Goal: Ask a question

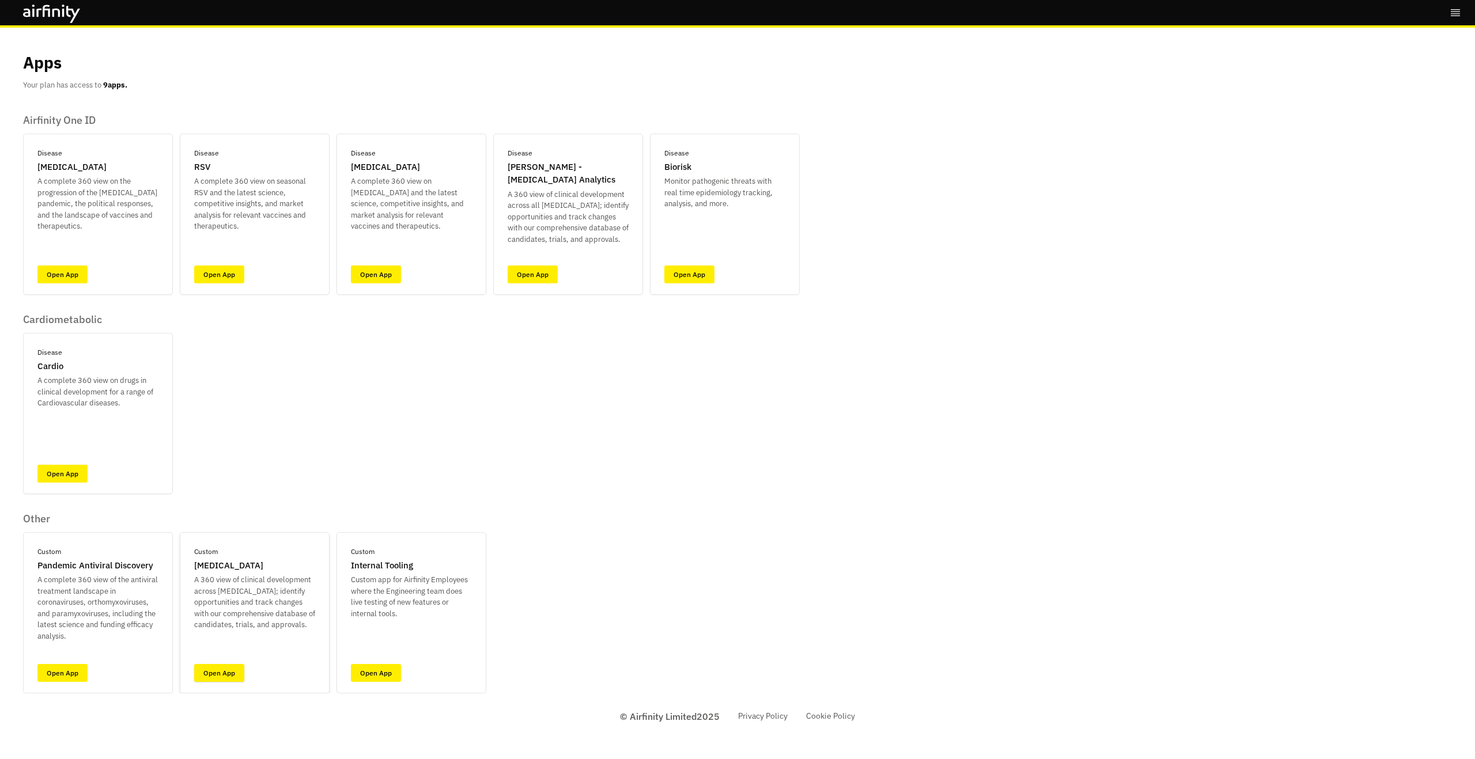
click at [228, 668] on link "Open App" at bounding box center [219, 673] width 50 height 18
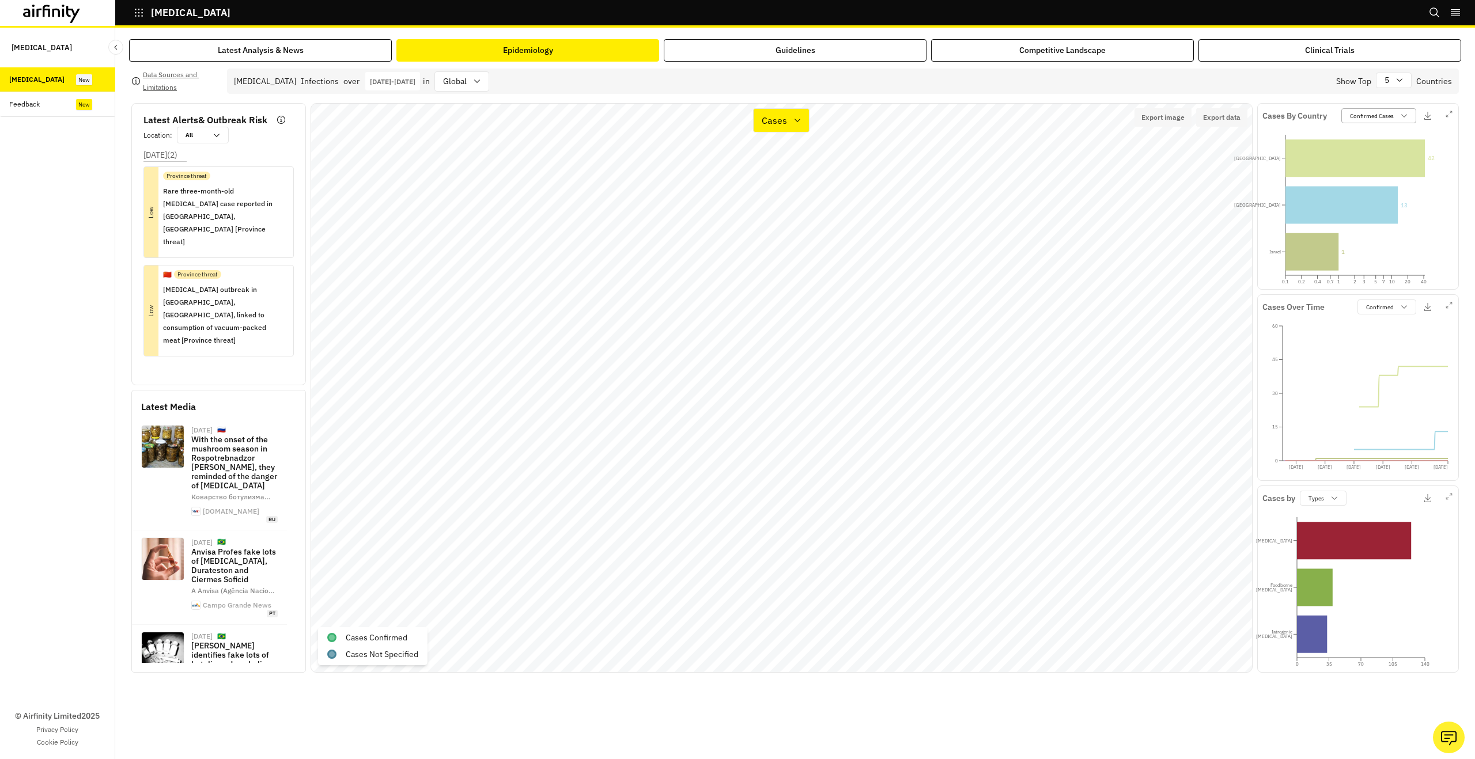
click at [1357, 116] on p "Confirmed Cases" at bounding box center [1372, 116] width 44 height 9
click at [1385, 228] on p "Suspected Per 100K" at bounding box center [1378, 230] width 55 height 9
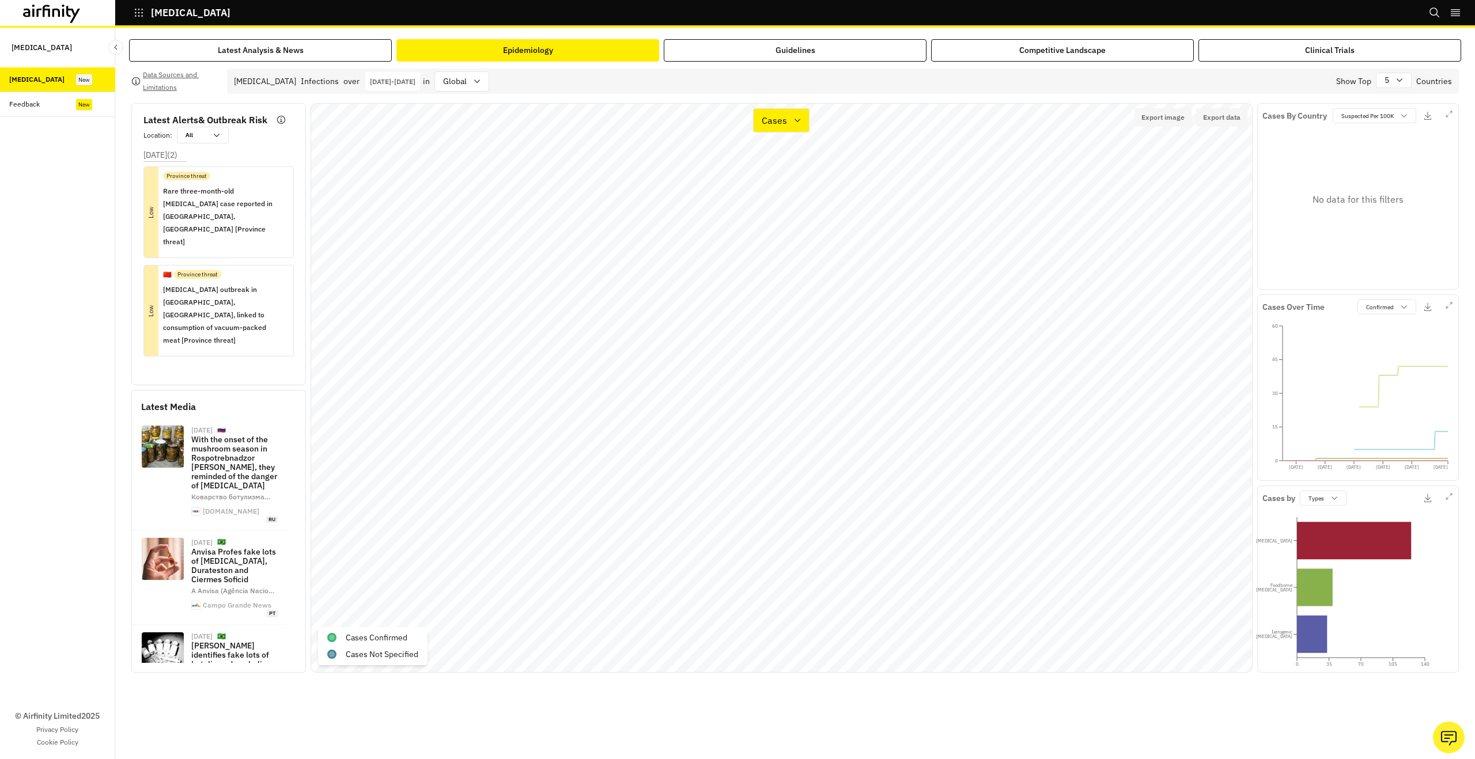
click at [1387, 107] on div "Cases By Country Suspected Per 100K No data for this filters" at bounding box center [1358, 196] width 202 height 187
click at [1387, 113] on p "Suspected Per 100K" at bounding box center [1367, 116] width 52 height 9
click at [1410, 157] on div "Confirmed Per 100K" at bounding box center [1389, 159] width 97 height 9
click at [1395, 119] on div "Confirmed Per 100K" at bounding box center [1366, 116] width 66 height 11
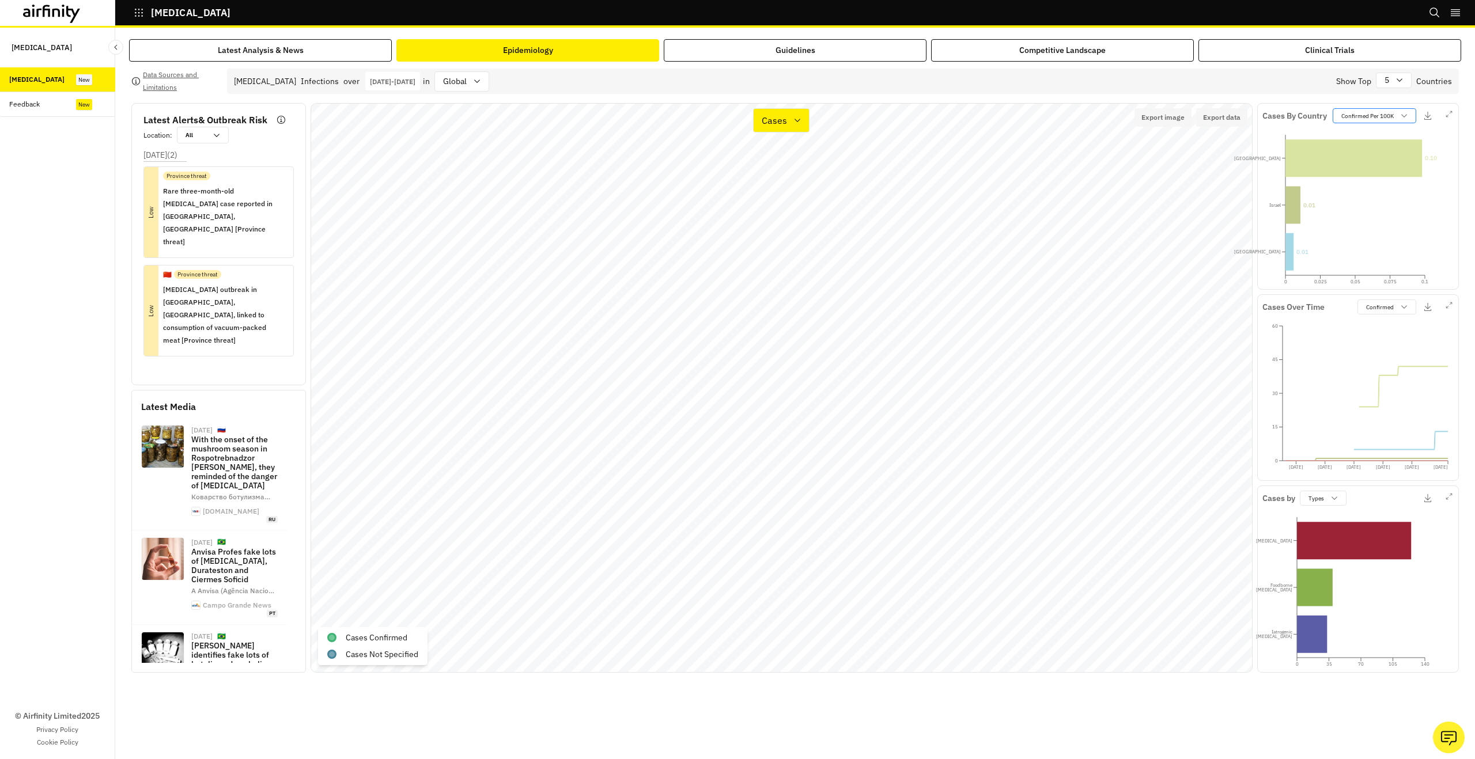
click at [1395, 112] on div "Confirmed Per 100K" at bounding box center [1366, 116] width 66 height 11
click at [1387, 135] on div "Confirmed Cases" at bounding box center [1390, 142] width 111 height 18
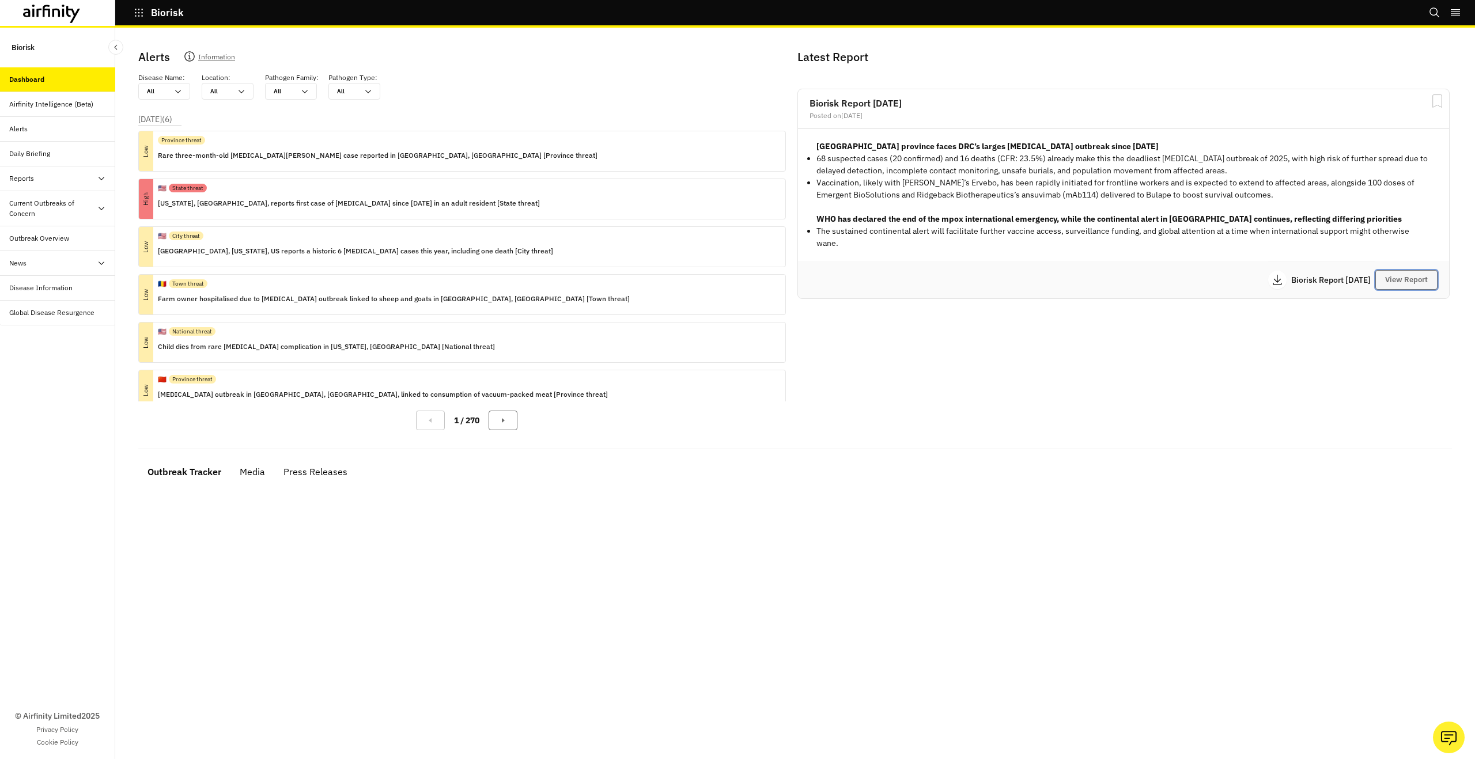
click at [1408, 270] on button "View Report" at bounding box center [1406, 280] width 62 height 20
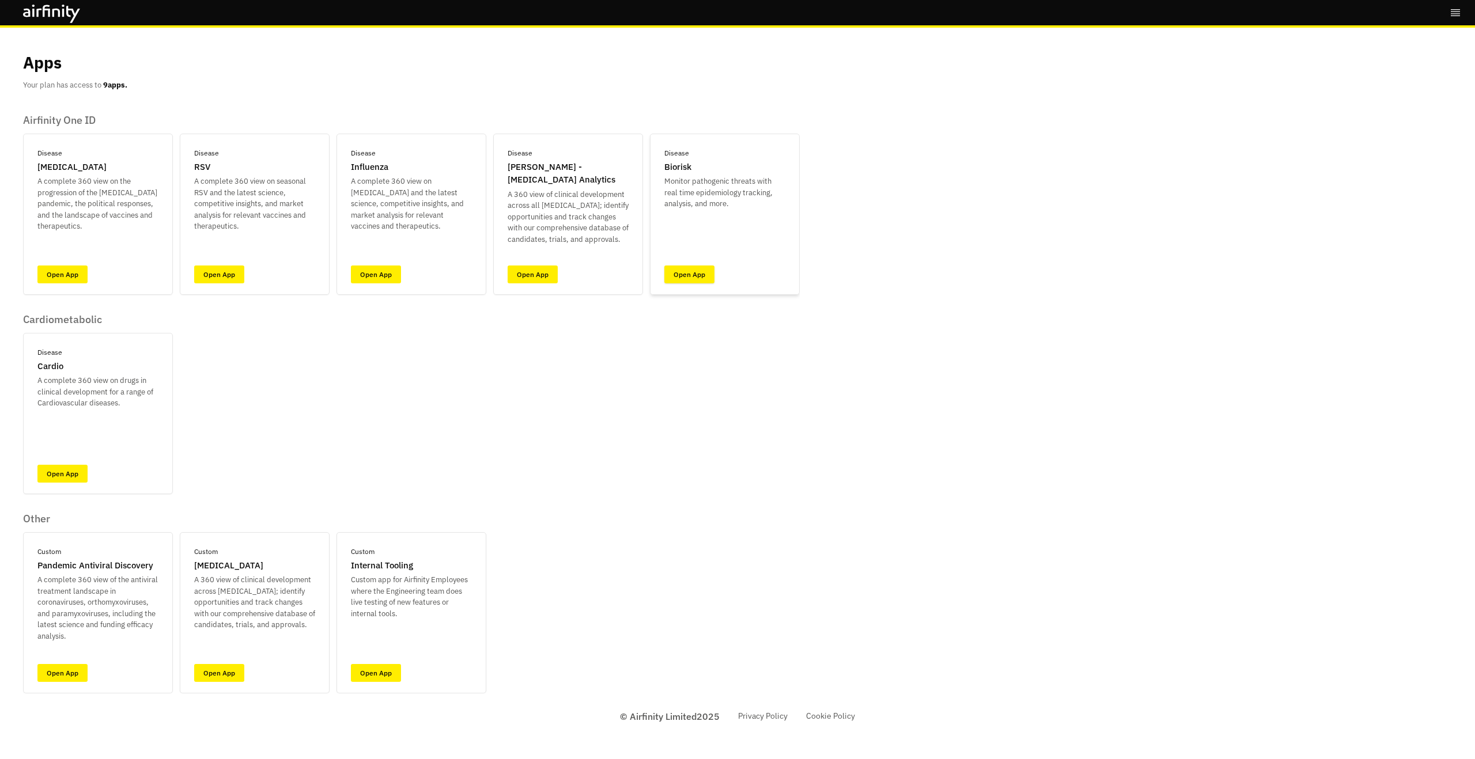
click at [689, 278] on link "Open App" at bounding box center [689, 275] width 50 height 18
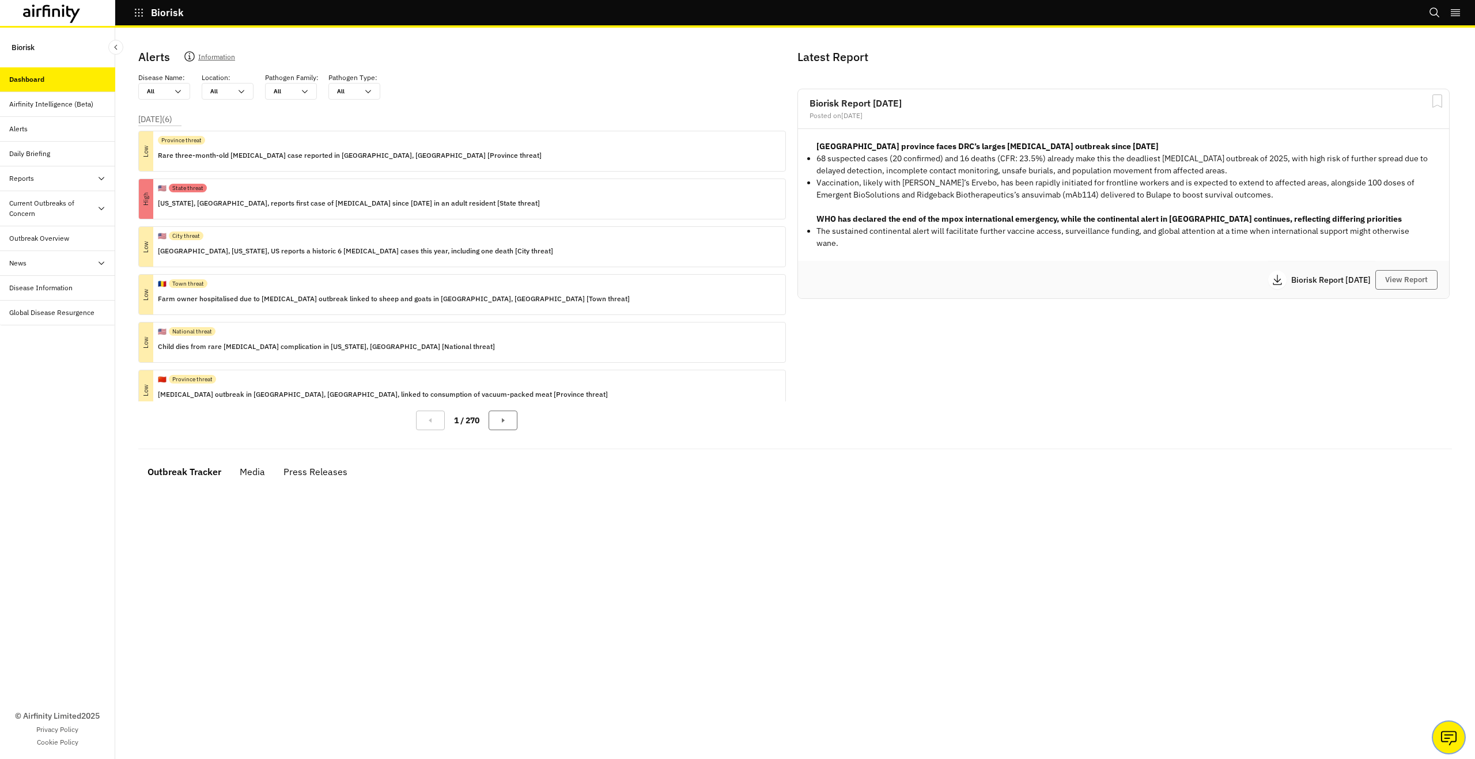
click at [1443, 732] on icon "Ask our analysts" at bounding box center [1449, 738] width 18 height 18
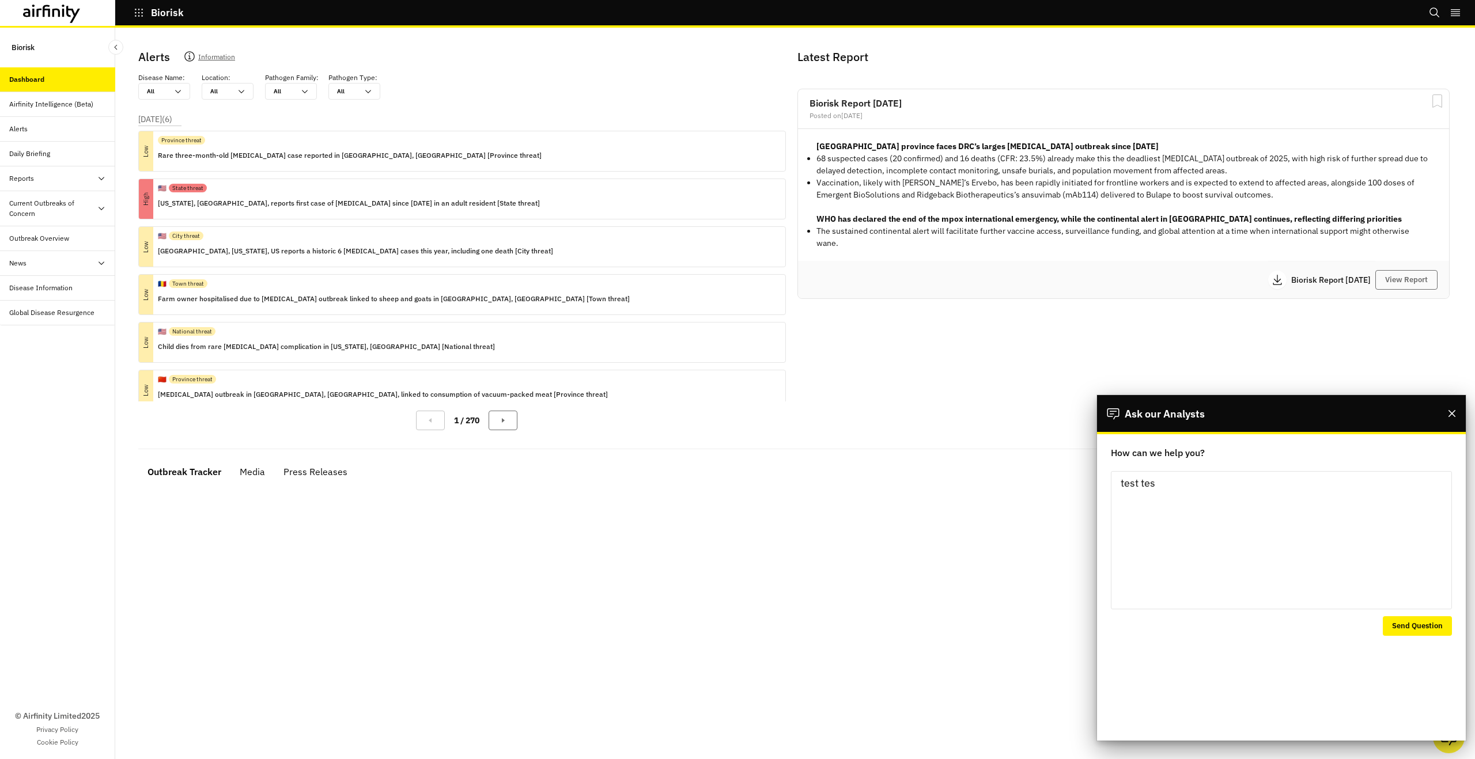
type textarea "test test"
click at [1438, 626] on button "Send Question" at bounding box center [1417, 627] width 69 height 20
drag, startPoint x: 1447, startPoint y: 415, endPoint x: 1330, endPoint y: 389, distance: 119.9
click at [1447, 415] on button "Close" at bounding box center [1452, 413] width 18 height 18
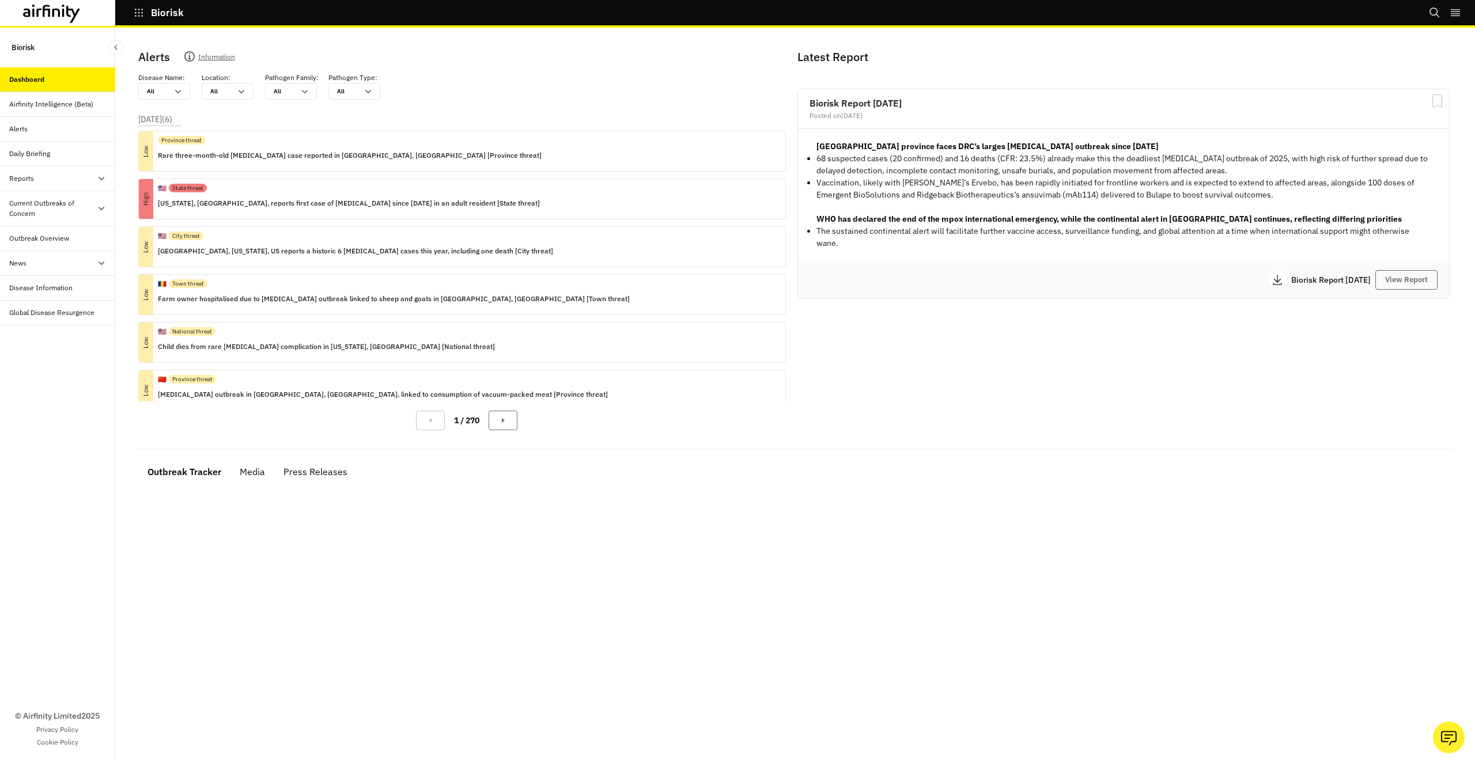
click at [50, 13] on icon at bounding box center [46, 11] width 7 height 12
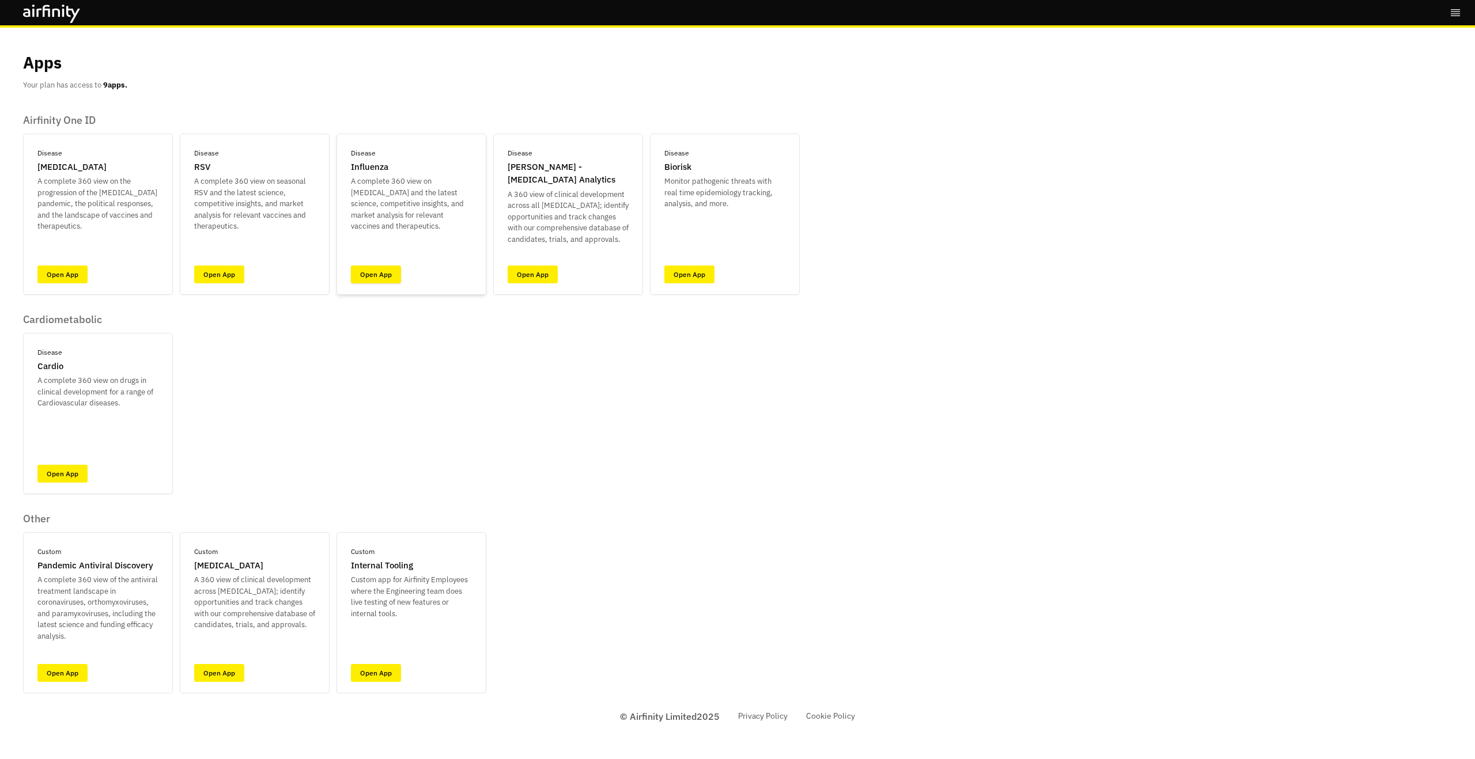
click at [354, 273] on link "Open App" at bounding box center [376, 275] width 50 height 18
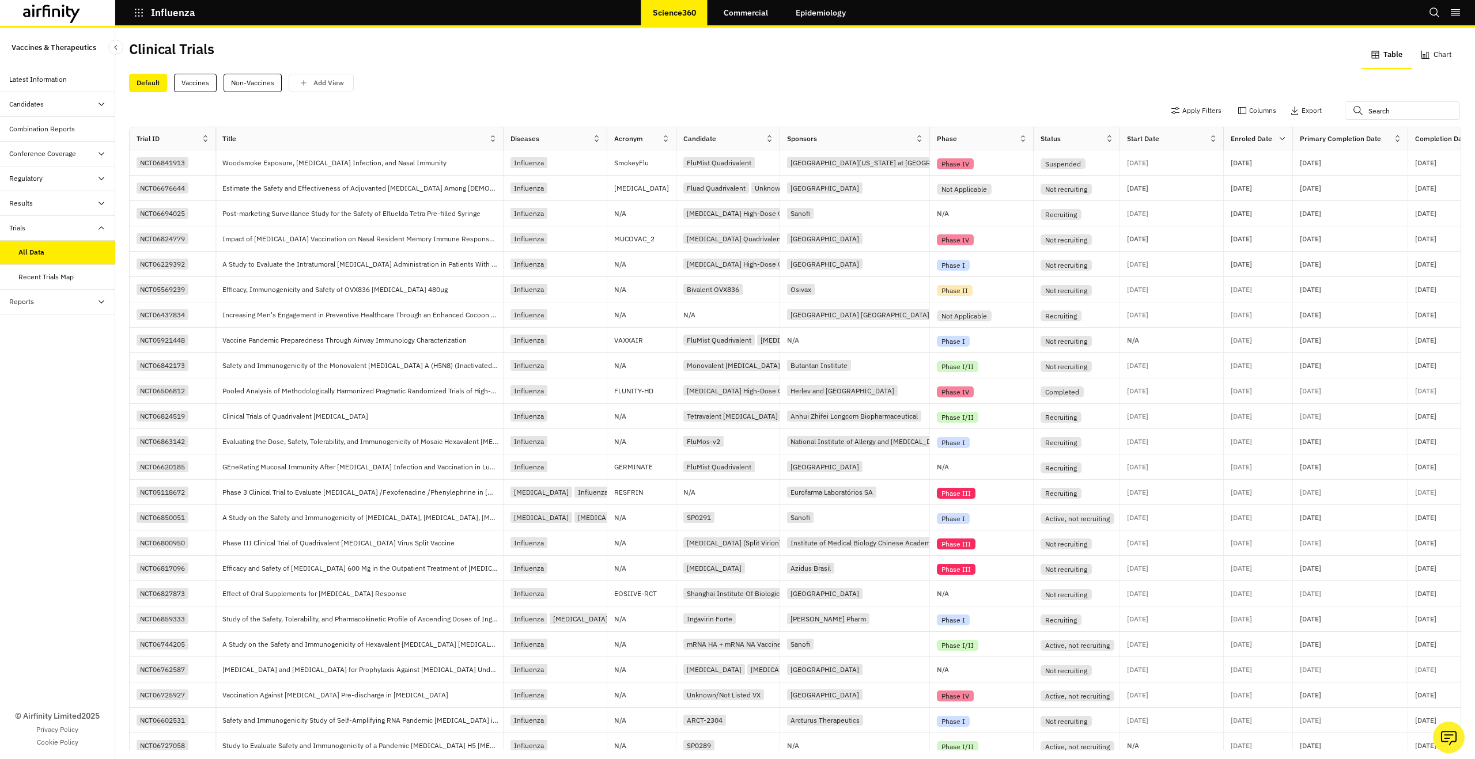
click at [1356, 113] on icon at bounding box center [1358, 110] width 10 height 18
click at [1368, 111] on input "text" at bounding box center [1402, 110] width 115 height 18
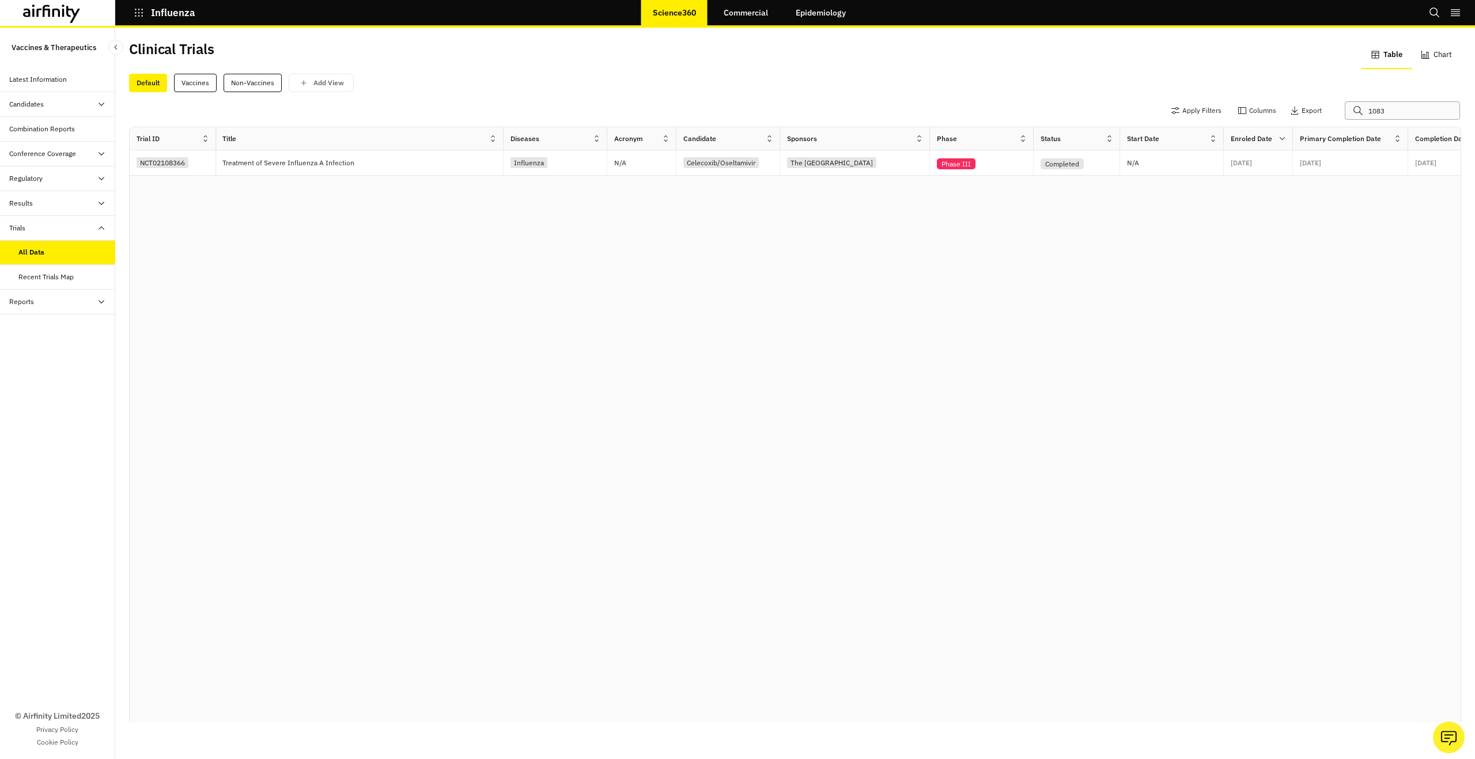
type input "1083"
